Goal: Transaction & Acquisition: Purchase product/service

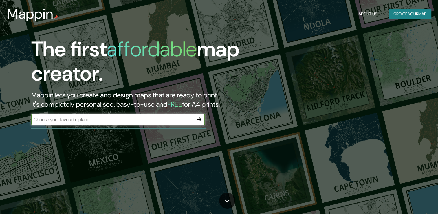
click at [116, 120] on input "text" at bounding box center [112, 119] width 162 height 7
type input "[GEOGRAPHIC_DATA]"
click at [197, 120] on icon "button" at bounding box center [199, 119] width 7 height 7
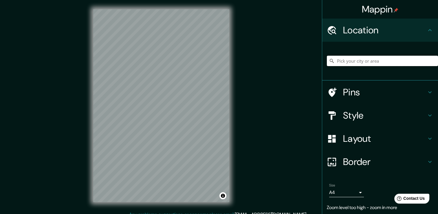
click at [359, 64] on input "Pick your city or area" at bounding box center [382, 61] width 111 height 10
click at [363, 63] on input "Pick your city or area" at bounding box center [382, 61] width 111 height 10
paste input "área de aproximadamente 67 hectáreas, 79 manzanas, límites: Norte - Av. [GEOGRA…"
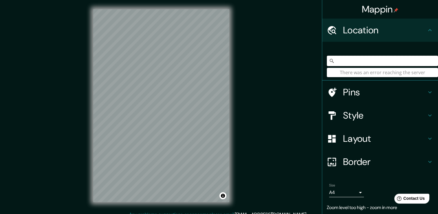
type input "área de aproximadamente 67 hectáreas, 79 manzanas, límites: Norte - Av. [GEOGRA…"
click at [383, 92] on h4 "Pins" at bounding box center [384, 92] width 83 height 12
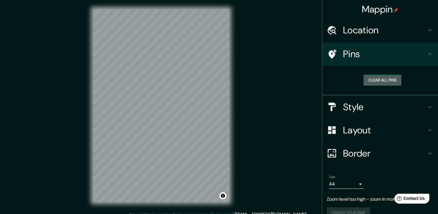
click at [390, 78] on button "Clear all pins" at bounding box center [383, 80] width 38 height 11
click at [388, 79] on button "Clear all pins" at bounding box center [383, 80] width 38 height 11
click at [410, 193] on div "Help Contact Us" at bounding box center [412, 198] width 36 height 10
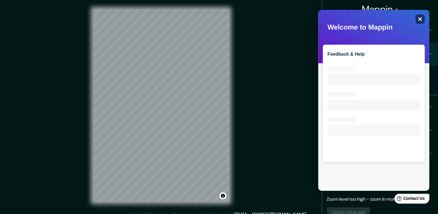
click at [423, 18] on div "Close" at bounding box center [420, 18] width 9 height 9
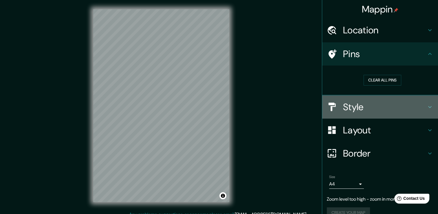
click at [421, 104] on h4 "Style" at bounding box center [384, 107] width 83 height 12
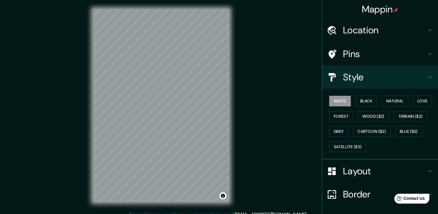
drag, startPoint x: 424, startPoint y: 31, endPoint x: 425, endPoint y: 50, distance: 19.7
click at [425, 50] on ul "Location área de aproximadamente 67 hectáreas, 79 manzanas, límites: Norte - Av…" at bounding box center [380, 136] width 116 height 235
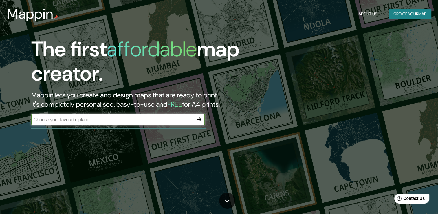
click at [66, 120] on input "text" at bounding box center [112, 119] width 162 height 7
type input "[GEOGRAPHIC_DATA]"
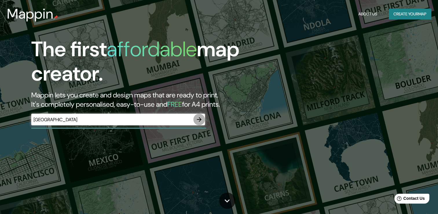
click at [201, 119] on icon "button" at bounding box center [199, 119] width 5 height 5
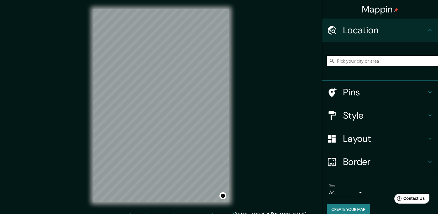
click at [347, 62] on input "Pick your city or area" at bounding box center [382, 61] width 111 height 10
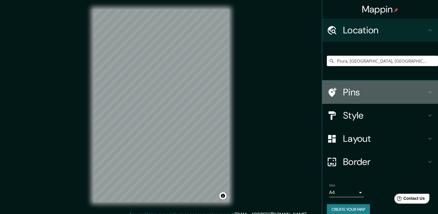
click at [428, 91] on icon at bounding box center [430, 92] width 7 height 7
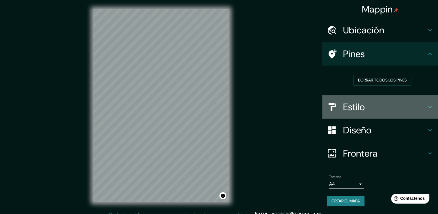
click at [413, 109] on h4 "Estilo" at bounding box center [384, 107] width 83 height 12
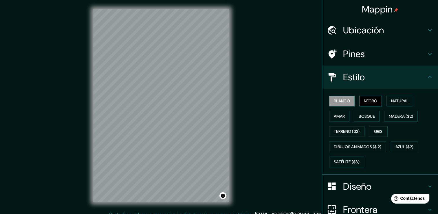
click at [371, 102] on font "Negro" at bounding box center [371, 100] width 14 height 7
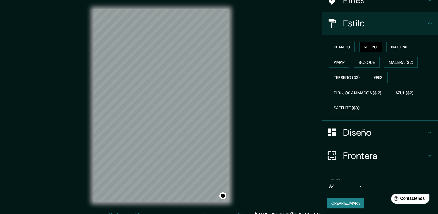
scroll to position [54, 0]
click at [427, 129] on icon at bounding box center [430, 132] width 7 height 7
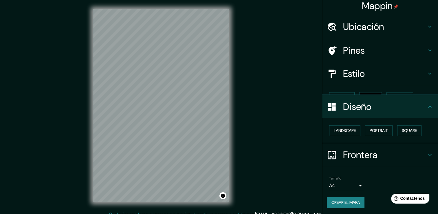
scroll to position [0, 0]
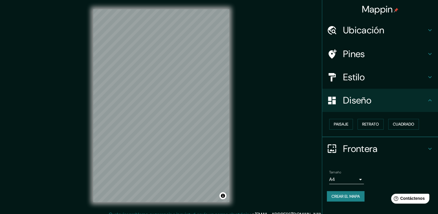
click at [428, 32] on icon at bounding box center [430, 30] width 7 height 7
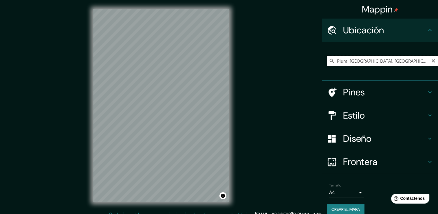
click at [405, 63] on input "Piura, [GEOGRAPHIC_DATA], [GEOGRAPHIC_DATA]" at bounding box center [382, 61] width 111 height 10
drag, startPoint x: 399, startPoint y: 61, endPoint x: 344, endPoint y: 56, distance: 55.5
click at [344, 56] on input "Piura, [GEOGRAPHIC_DATA], [GEOGRAPHIC_DATA]" at bounding box center [382, 61] width 111 height 10
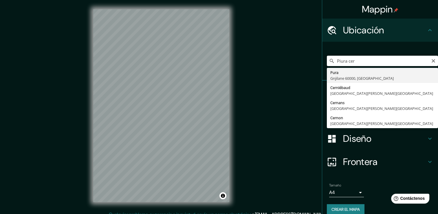
click at [342, 56] on input "Piura cer" at bounding box center [382, 61] width 111 height 10
type input "Piura, [GEOGRAPHIC_DATA], [GEOGRAPHIC_DATA], [GEOGRAPHIC_DATA]"
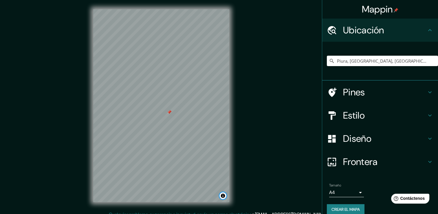
click at [220, 196] on button "Alternar atribución" at bounding box center [223, 195] width 7 height 7
click at [170, 112] on div at bounding box center [169, 112] width 5 height 5
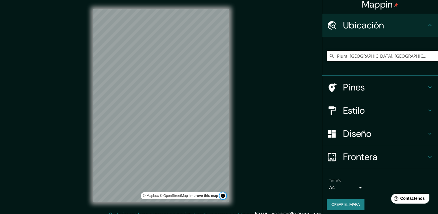
scroll to position [7, 0]
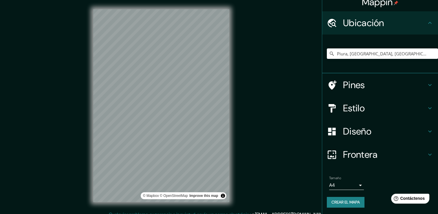
click at [349, 201] on font "Crear el mapa" at bounding box center [346, 201] width 28 height 7
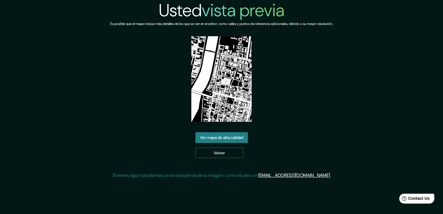
click at [216, 154] on link "Volver" at bounding box center [219, 152] width 48 height 11
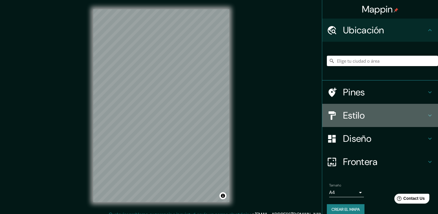
click at [380, 122] on div "Estilo" at bounding box center [380, 115] width 116 height 23
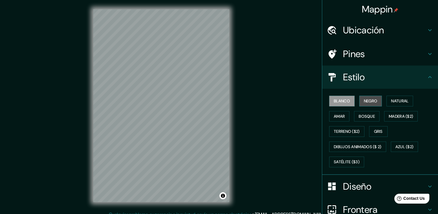
click at [366, 102] on font "Negro" at bounding box center [371, 100] width 14 height 7
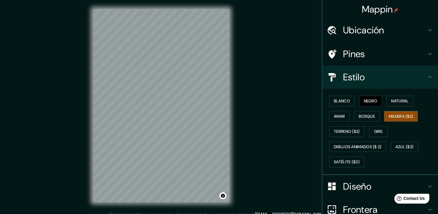
click at [405, 117] on font "Madera ($2)" at bounding box center [401, 116] width 24 height 7
click at [368, 105] on button "Negro" at bounding box center [370, 101] width 23 height 11
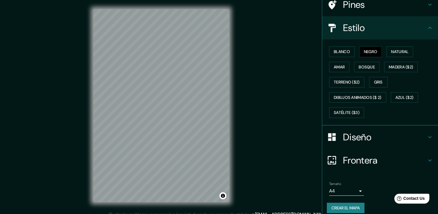
scroll to position [54, 0]
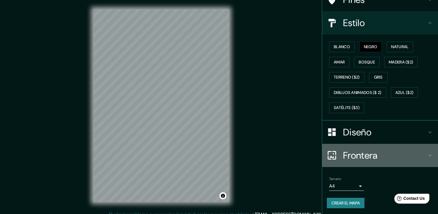
click at [427, 156] on icon at bounding box center [430, 155] width 7 height 7
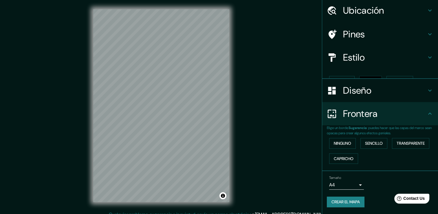
scroll to position [10, 0]
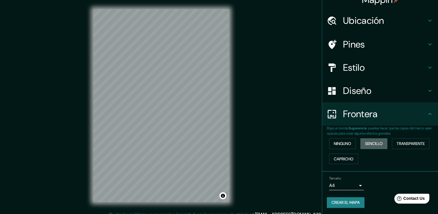
click at [381, 145] on button "Sencillo" at bounding box center [374, 143] width 27 height 11
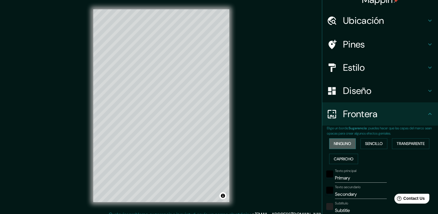
click at [341, 144] on font "Ninguno" at bounding box center [342, 143] width 17 height 7
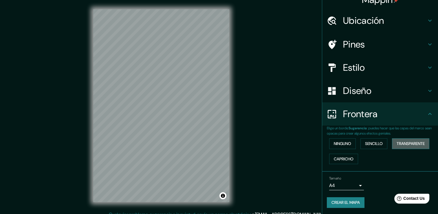
click at [397, 142] on font "Transparente" at bounding box center [411, 143] width 28 height 7
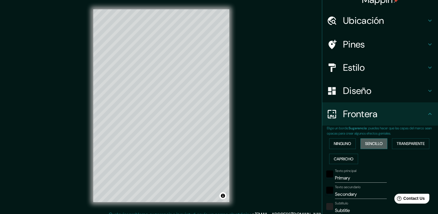
click at [375, 143] on font "Sencillo" at bounding box center [374, 143] width 18 height 7
click at [334, 145] on font "Ninguno" at bounding box center [342, 143] width 17 height 7
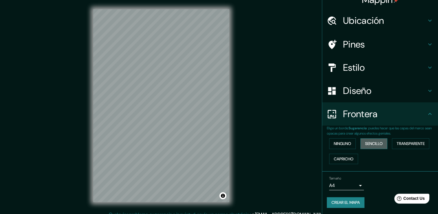
click at [361, 146] on button "Sencillo" at bounding box center [374, 143] width 27 height 11
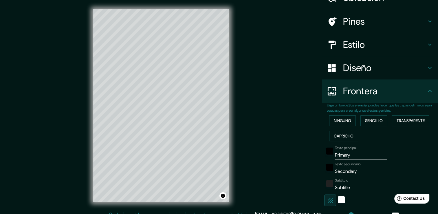
scroll to position [0, 0]
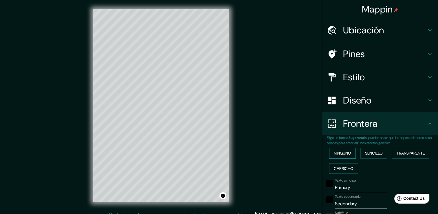
click at [343, 152] on font "Ninguno" at bounding box center [342, 152] width 17 height 7
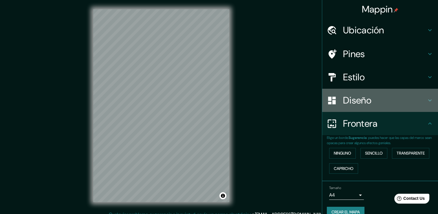
click at [374, 98] on h4 "Diseño" at bounding box center [384, 100] width 83 height 12
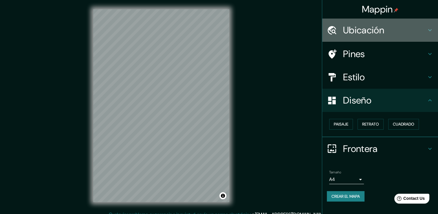
click at [383, 29] on h4 "Ubicación" at bounding box center [384, 30] width 83 height 12
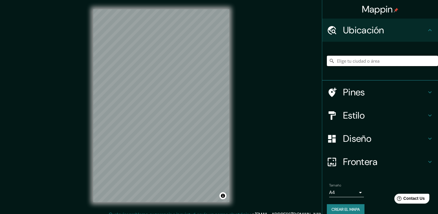
click at [377, 63] on input "Elige tu ciudad o área" at bounding box center [382, 61] width 111 height 10
drag, startPoint x: 362, startPoint y: 60, endPoint x: 361, endPoint y: 57, distance: 3.3
click at [362, 59] on input "Elige tu ciudad o área" at bounding box center [382, 61] width 111 height 10
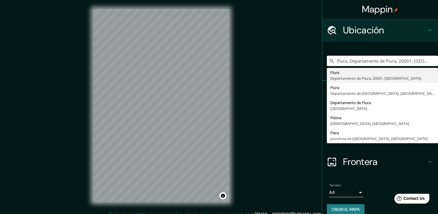
type input "Piura, Departamento de Piura, 20001, Perú"
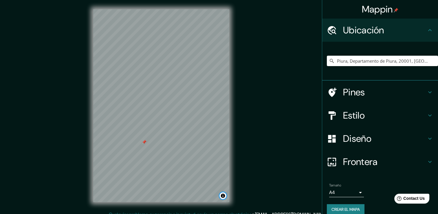
click at [222, 196] on button "Alternar atribución" at bounding box center [223, 195] width 7 height 7
click at [120, 213] on html "Mappin Ubicación Piura, Departamento de Piura, 20001, Perú Piura Departamento d…" at bounding box center [219, 107] width 438 height 214
click at [180, 210] on div "© Mapbox © OpenStreetMap Improve this map" at bounding box center [161, 105] width 155 height 211
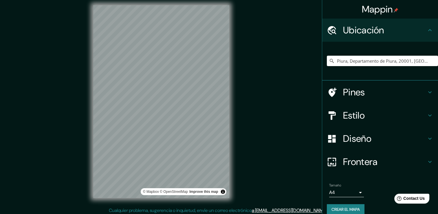
scroll to position [6, 0]
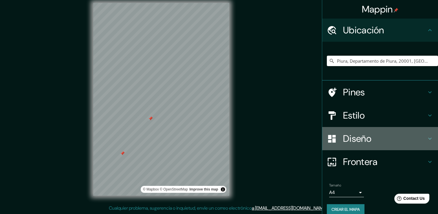
click at [371, 137] on h4 "Diseño" at bounding box center [384, 139] width 83 height 12
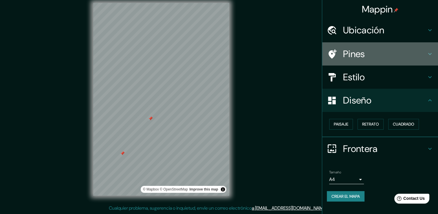
click at [376, 52] on h4 "Pines" at bounding box center [384, 54] width 83 height 12
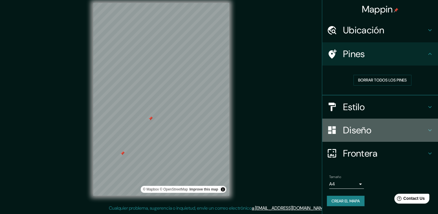
click at [375, 128] on h4 "Diseño" at bounding box center [384, 130] width 83 height 12
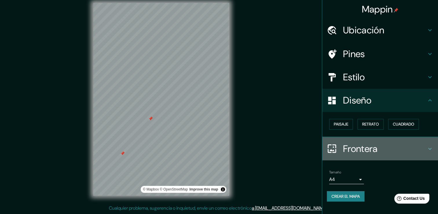
click at [360, 148] on h4 "Frontera" at bounding box center [384, 149] width 83 height 12
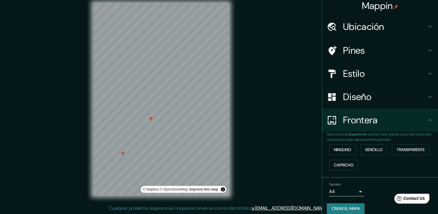
scroll to position [0, 0]
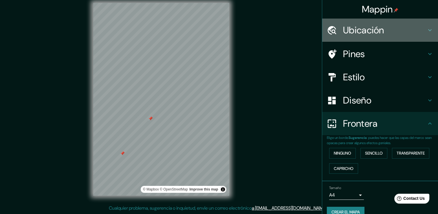
click at [364, 32] on h4 "Ubicación" at bounding box center [384, 30] width 83 height 12
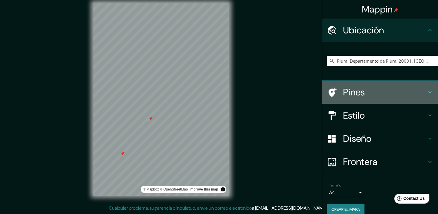
click at [377, 87] on h4 "Pines" at bounding box center [384, 92] width 83 height 12
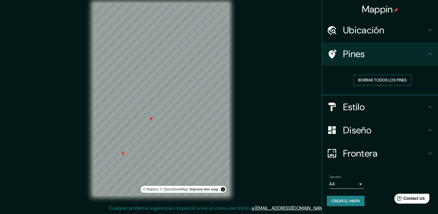
click at [377, 78] on font "Borrar todos los pines" at bounding box center [382, 79] width 49 height 7
click at [383, 79] on font "Borrar todos los pines" at bounding box center [382, 79] width 49 height 7
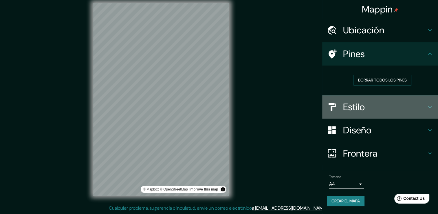
click at [416, 103] on h4 "Estilo" at bounding box center [384, 107] width 83 height 12
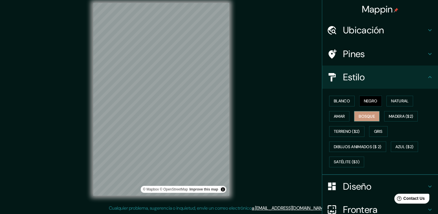
click at [362, 118] on font "Bosque" at bounding box center [367, 116] width 16 height 7
click at [393, 101] on font "Natural" at bounding box center [399, 100] width 17 height 7
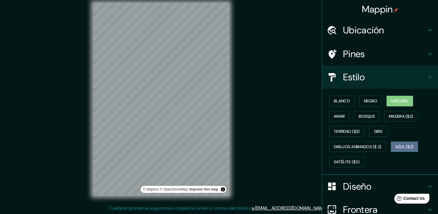
click at [403, 144] on font "Azul ($2)" at bounding box center [405, 146] width 18 height 7
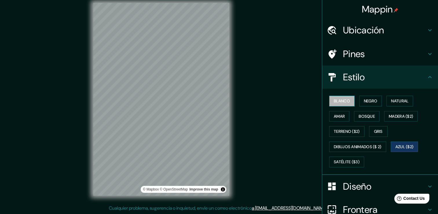
click at [334, 101] on font "Blanco" at bounding box center [342, 100] width 16 height 7
click at [400, 97] on font "Natural" at bounding box center [399, 100] width 17 height 7
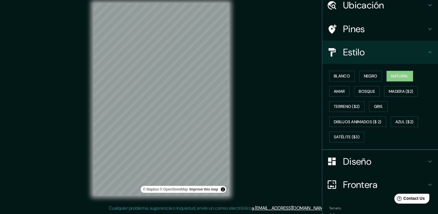
scroll to position [54, 0]
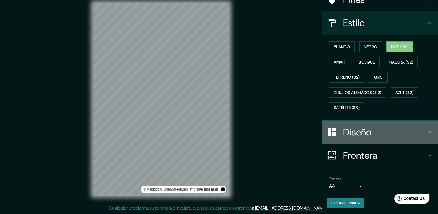
click at [357, 138] on div "Diseño" at bounding box center [380, 131] width 116 height 23
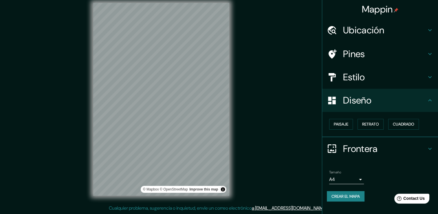
scroll to position [0, 0]
click at [344, 126] on font "Paisaje" at bounding box center [341, 123] width 14 height 7
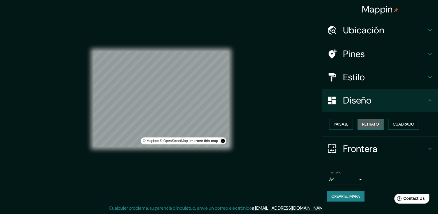
click at [363, 122] on font "Retrato" at bounding box center [370, 123] width 17 height 7
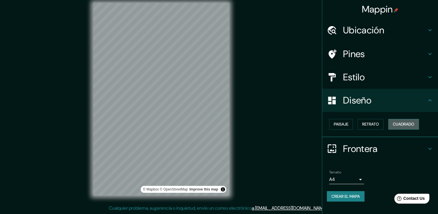
click at [401, 122] on font "Cuadrado" at bounding box center [403, 123] width 21 height 7
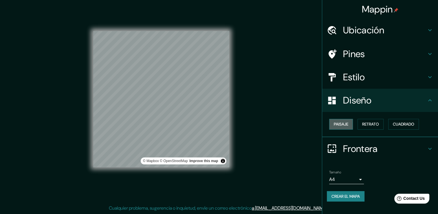
click at [340, 124] on font "Paisaje" at bounding box center [341, 123] width 14 height 7
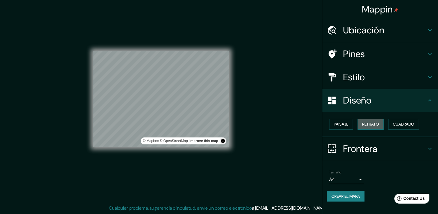
click at [371, 122] on font "Retrato" at bounding box center [370, 123] width 17 height 7
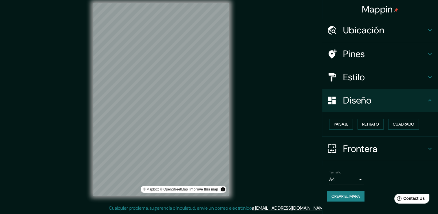
click at [342, 192] on button "Crear el mapa" at bounding box center [346, 196] width 38 height 11
